Goal: Task Accomplishment & Management: Use online tool/utility

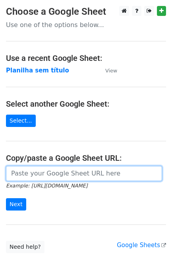
click at [75, 178] on input "url" at bounding box center [84, 173] width 156 height 15
paste input "https://docs.google.com/spreadsheets/d/11dGfEbGc57YceTrmeJPNe1kg2RUhHsyv8kR8EpL…"
type input "https://docs.google.com/spreadsheets/d/11dGfEbGc57YceTrmeJPNe1kg2RUhHsyv8kR8EpL…"
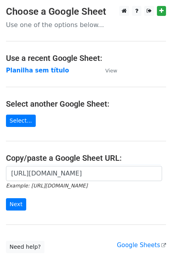
scroll to position [0, 0]
click at [25, 202] on form "https://docs.google.com/spreadsheets/d/11dGfEbGc57YceTrmeJPNe1kg2RUhHsyv8kR8EpL…" at bounding box center [86, 188] width 160 height 45
click at [21, 204] on input "Next" at bounding box center [16, 204] width 20 height 12
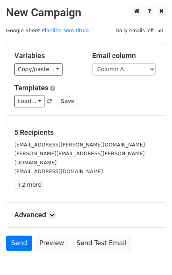
click at [14, 203] on div "Advanced Tracking Track Opens UTM Codes Track Clicks Filters Only include sprea…" at bounding box center [86, 215] width 160 height 25
click at [21, 237] on link "Send" at bounding box center [19, 243] width 26 height 15
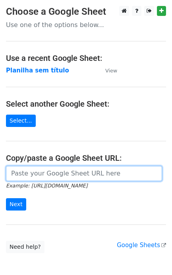
click at [98, 181] on input "url" at bounding box center [84, 173] width 156 height 15
paste input "https://docs.google.com/spreadsheets/d/11dGfEbGc57YceTrmeJPNe1kg2RUhHsyv8kR8EpL…"
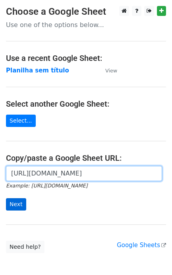
type input "https://docs.google.com/spreadsheets/d/11dGfEbGc57YceTrmeJPNe1kg2RUhHsyv8kR8EpL…"
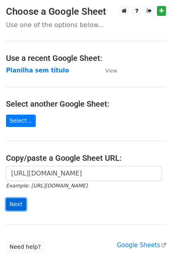
click at [22, 203] on input "Next" at bounding box center [16, 204] width 20 height 12
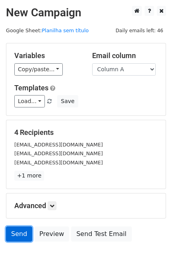
click at [19, 241] on link "Send" at bounding box center [19, 233] width 26 height 15
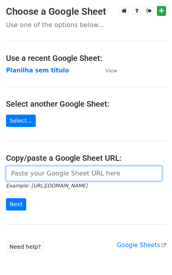
click at [51, 179] on input "url" at bounding box center [84, 173] width 156 height 15
paste input "[URL][DOMAIN_NAME]"
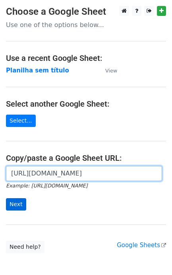
scroll to position [0, 175]
type input "https://docs.google.com/spreadsheets/d/11dGfEbGc57YceTrmeJPNe1kg2RUhHsyv8kR8EpL…"
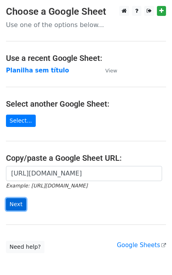
click at [12, 205] on input "Next" at bounding box center [16, 204] width 20 height 12
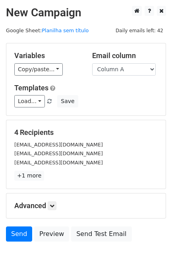
click at [18, 207] on h5 "Advanced" at bounding box center [86, 205] width 144 height 9
